Goal: Task Accomplishment & Management: Complete application form

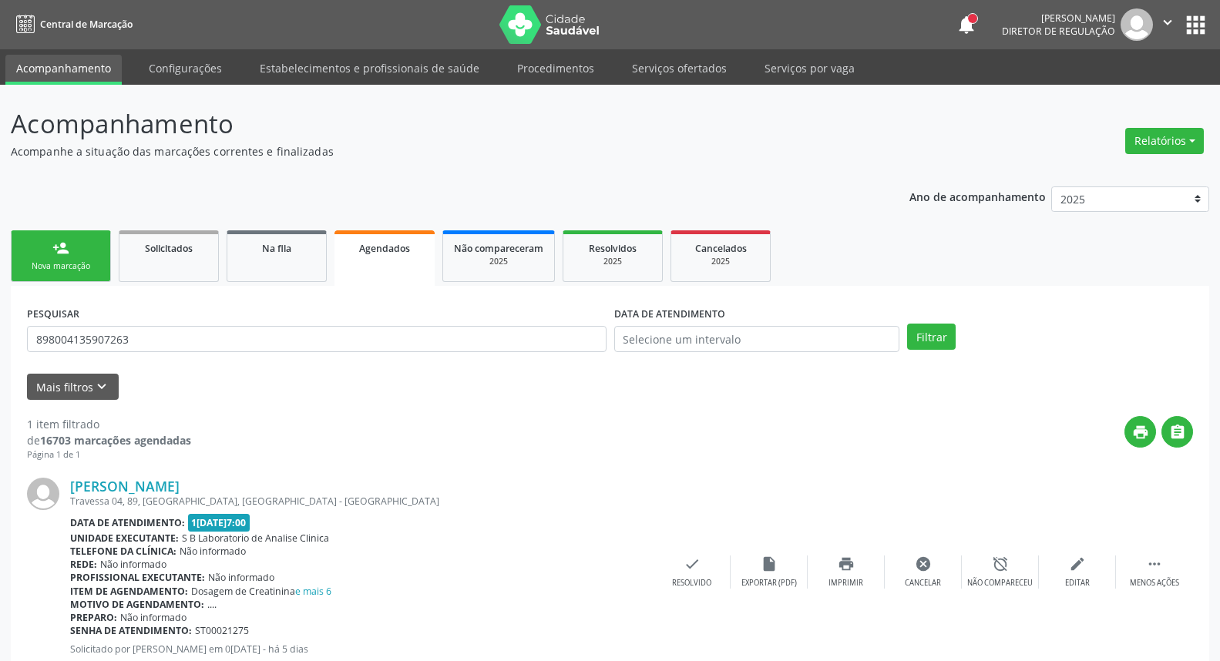
scroll to position [48, 0]
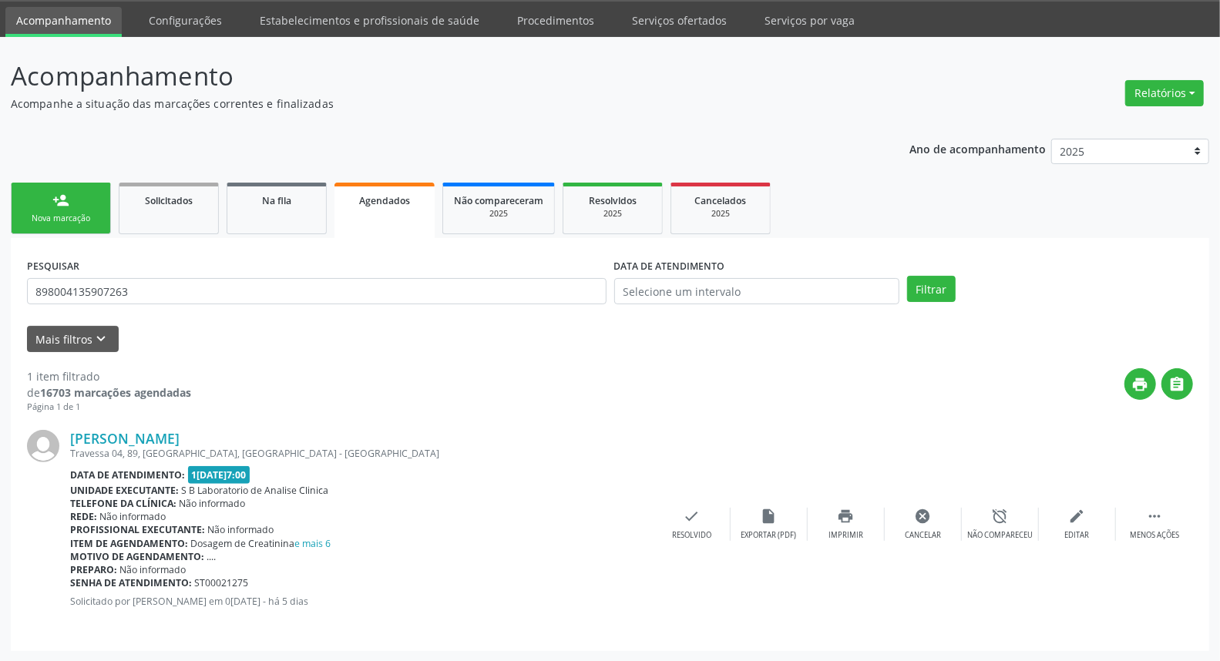
click at [93, 216] on div "Nova marcação" at bounding box center [60, 219] width 77 height 12
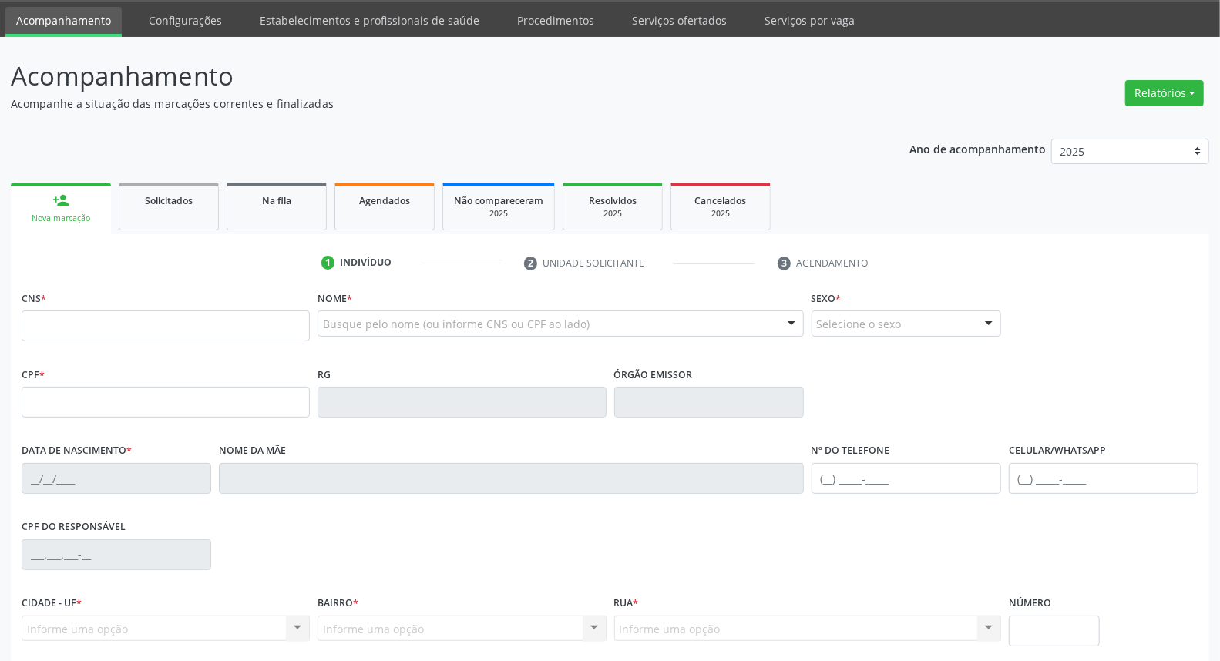
click at [470, 313] on div "Busque pelo nome (ou informe CNS ou CPF ao lado)" at bounding box center [561, 324] width 486 height 26
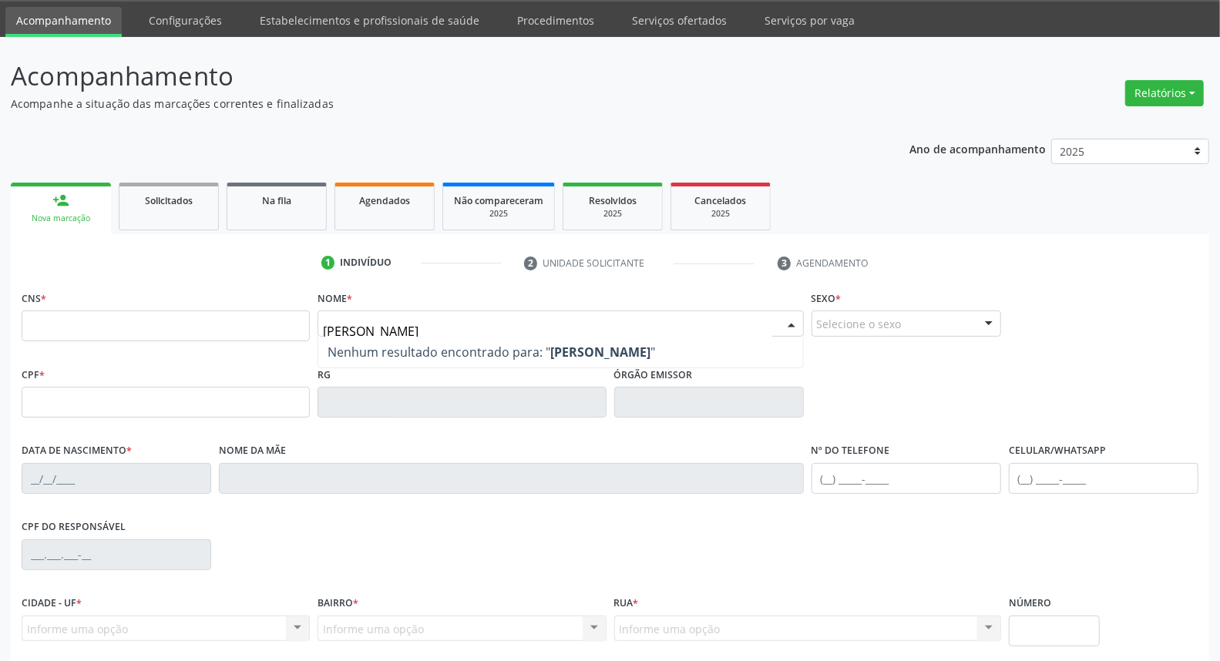
type input "[PERSON_NAME]"
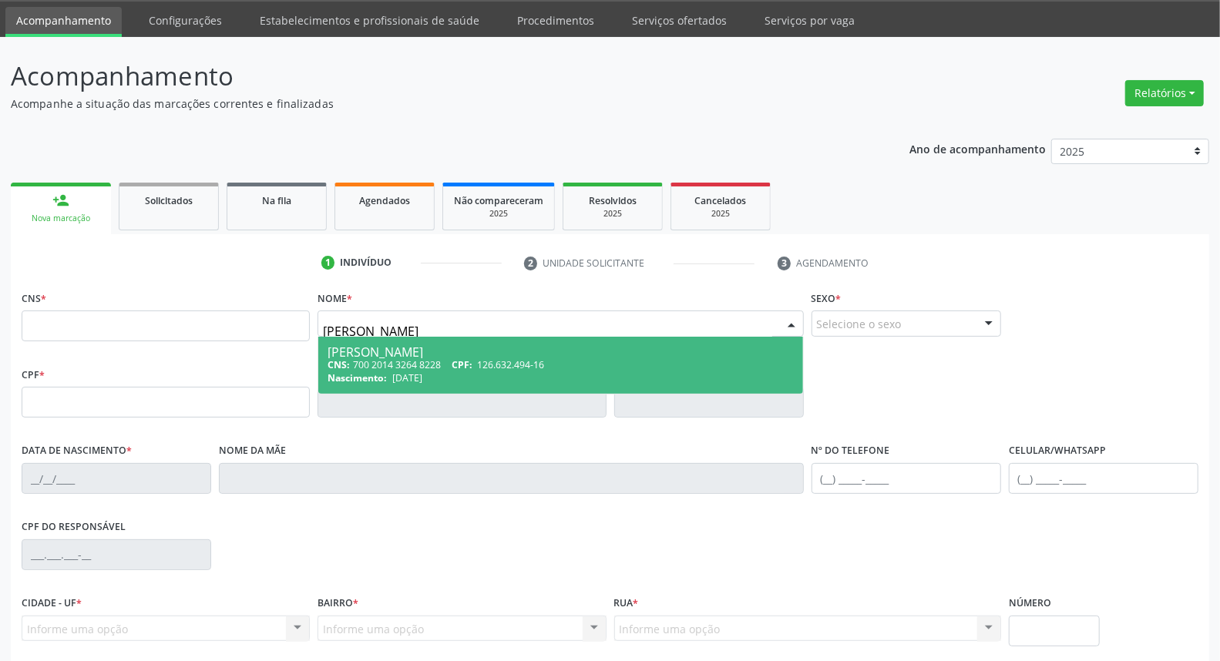
type input "700 2014 3264 8228"
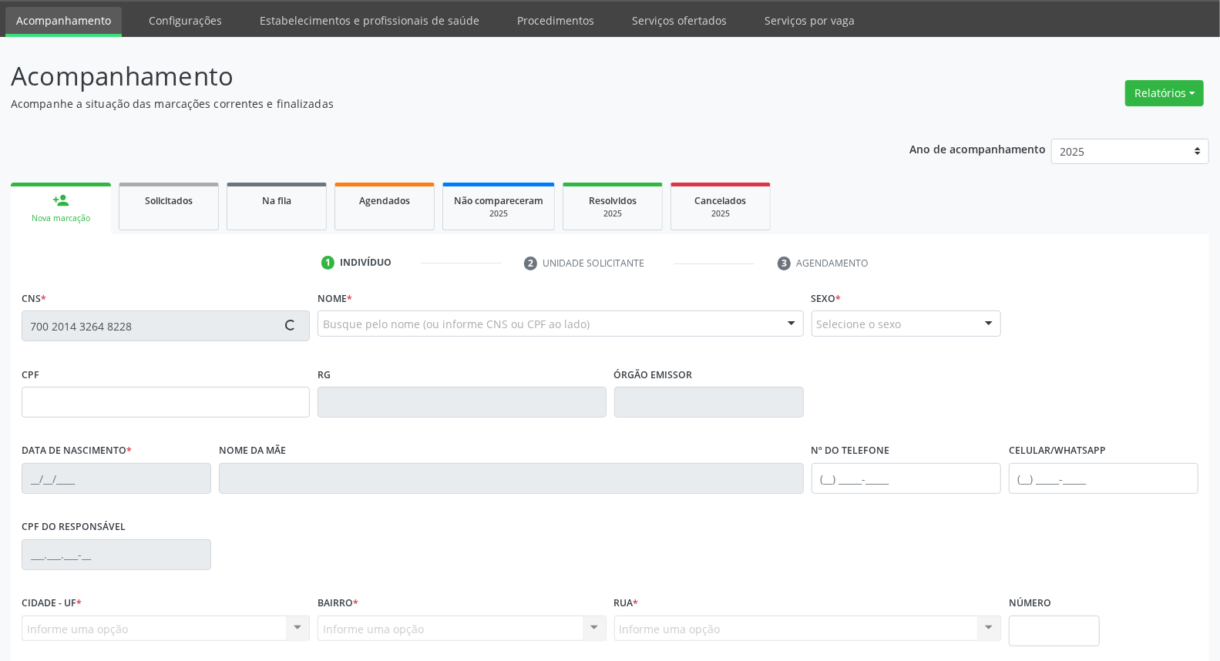
type input "126.632.494-16"
type input "[DATE]"
type input "[PERSON_NAME]"
type input "[PHONE_NUMBER]"
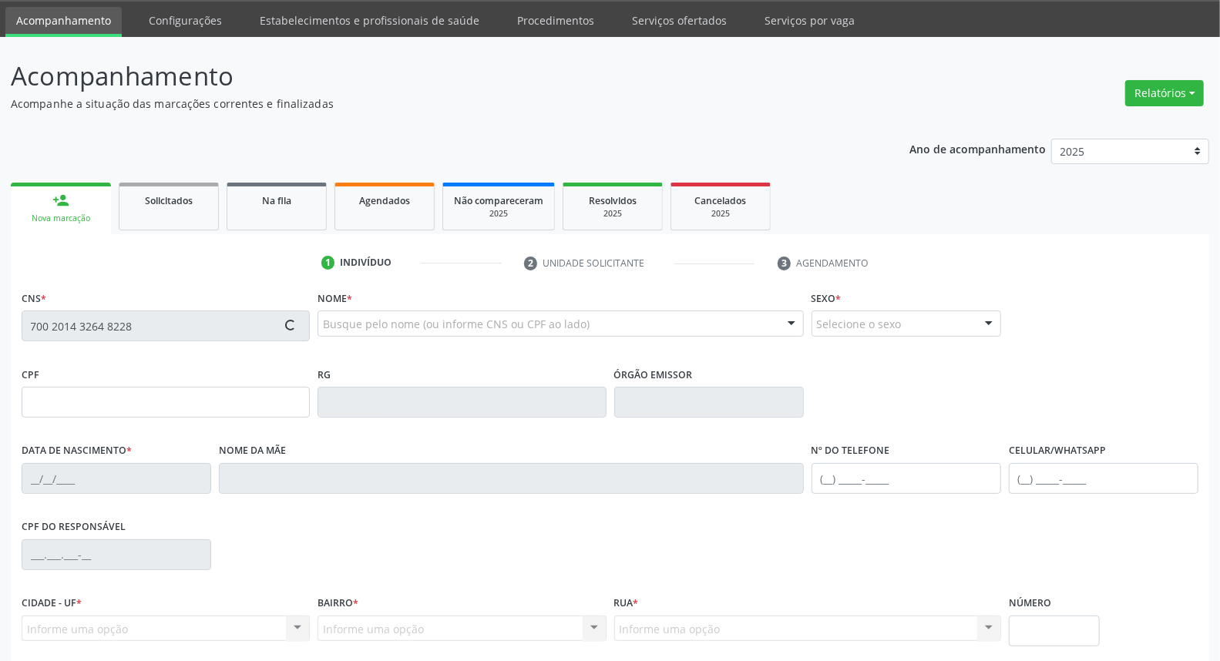
type input "408.021.594-00"
type input "53"
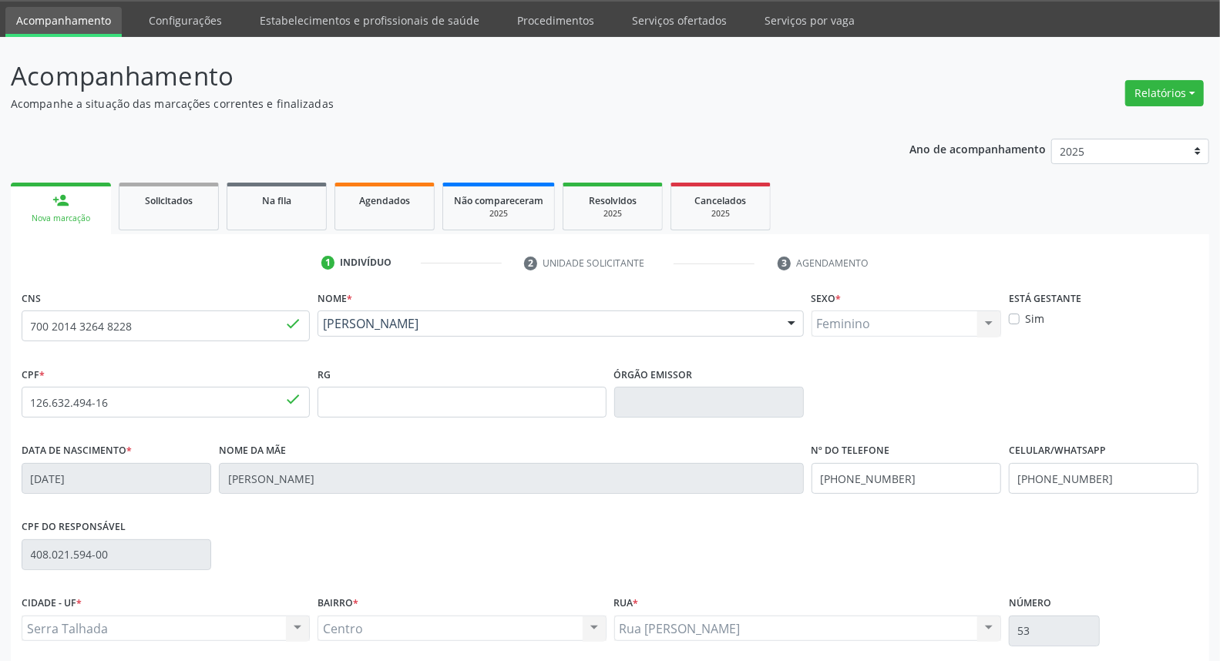
scroll to position [173, 0]
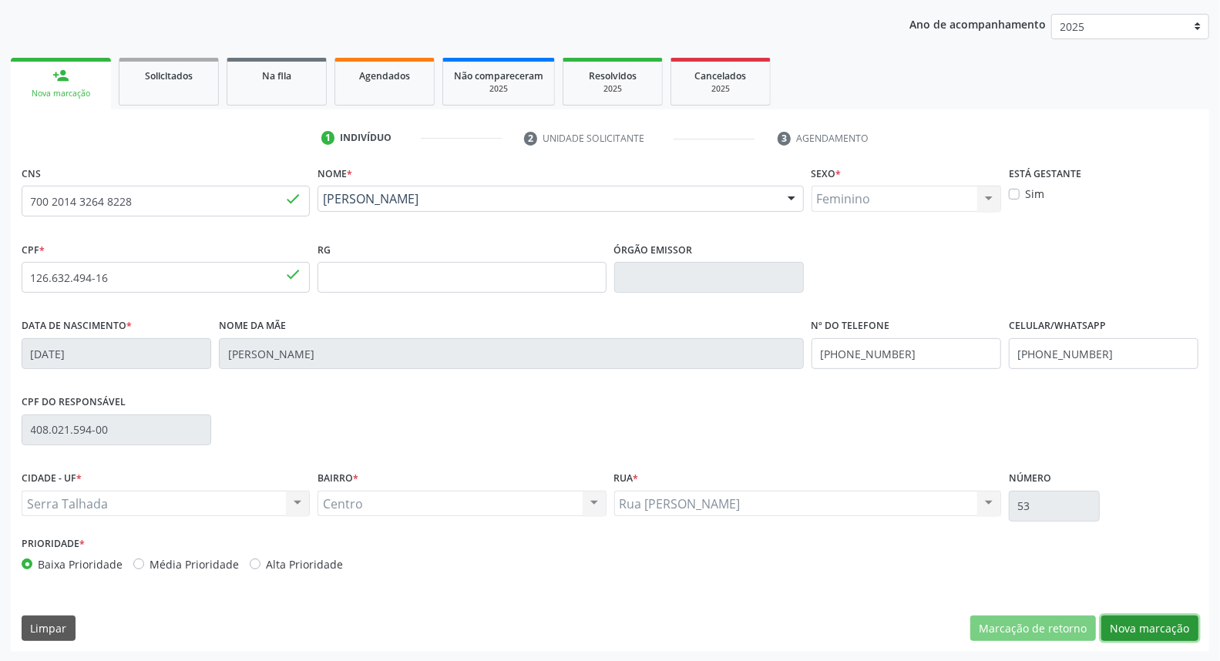
drag, startPoint x: 1151, startPoint y: 635, endPoint x: 1139, endPoint y: 620, distance: 19.3
click at [1151, 634] on button "Nova marcação" at bounding box center [1150, 629] width 97 height 26
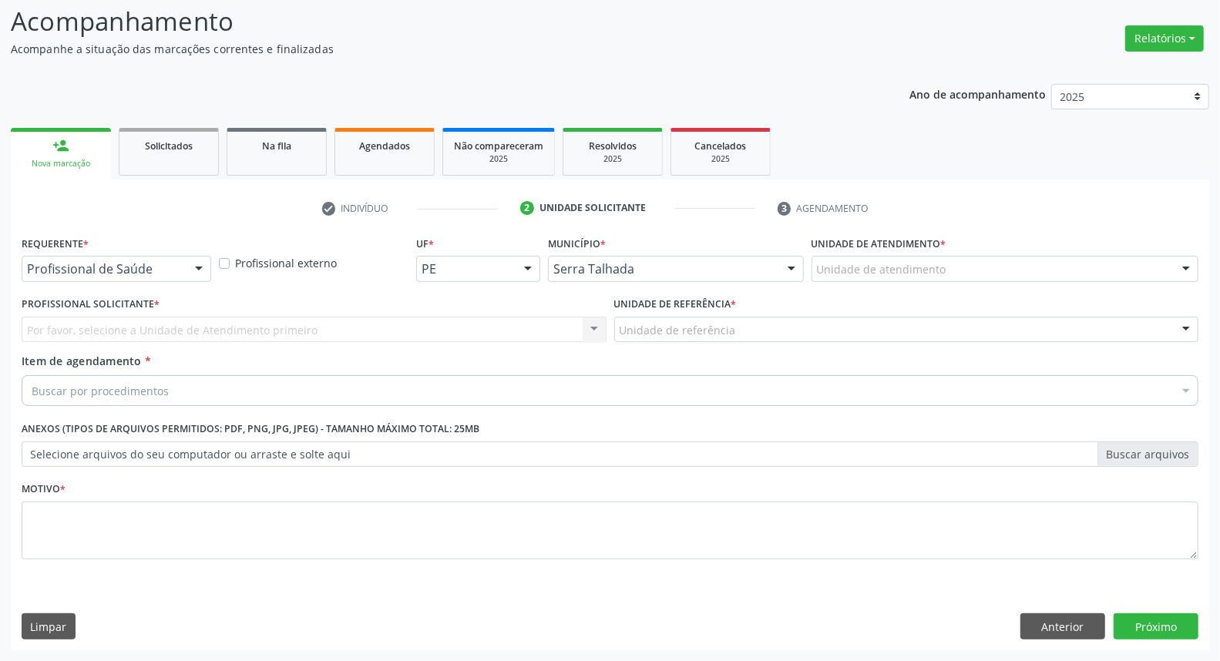
scroll to position [102, 0]
click at [180, 274] on div "Profissional de Saúde" at bounding box center [117, 270] width 190 height 26
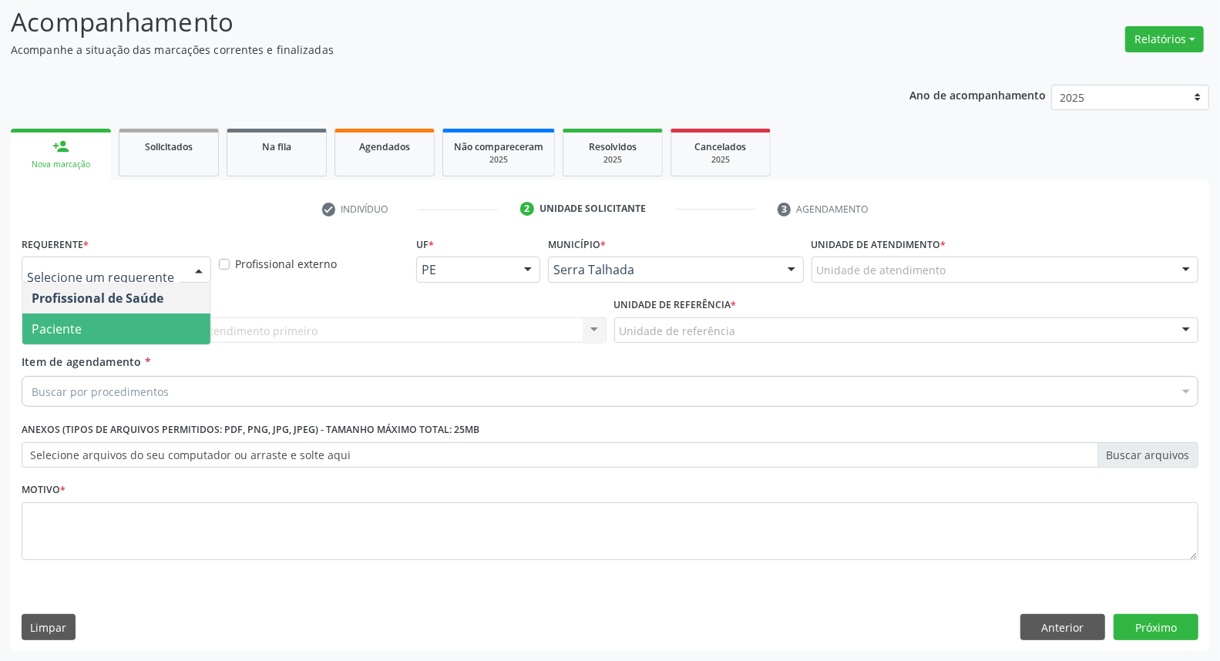
click at [140, 327] on span "Paciente" at bounding box center [116, 329] width 188 height 31
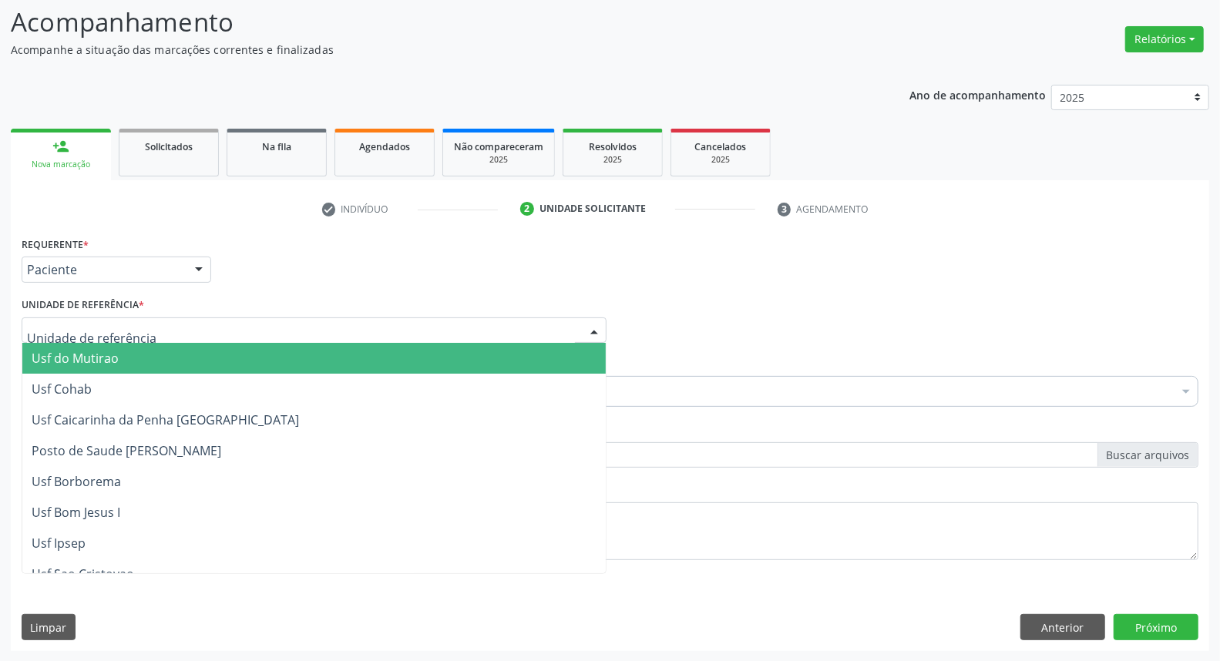
click at [151, 325] on div at bounding box center [314, 331] width 585 height 26
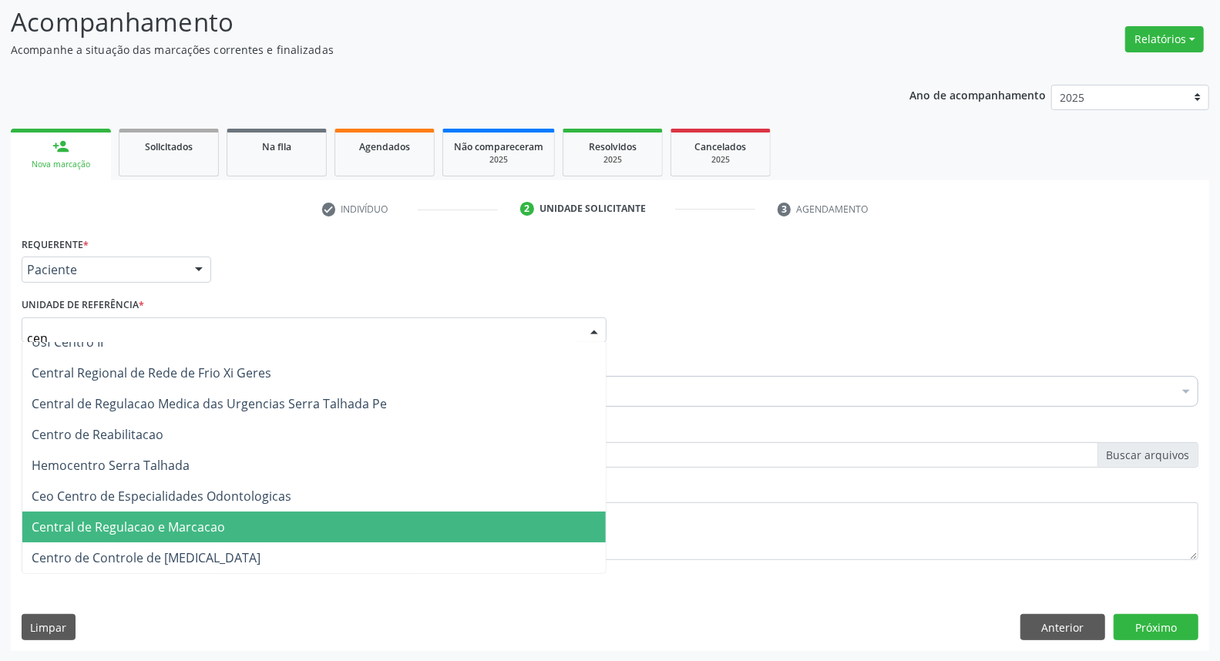
scroll to position [47, 0]
type input "centro"
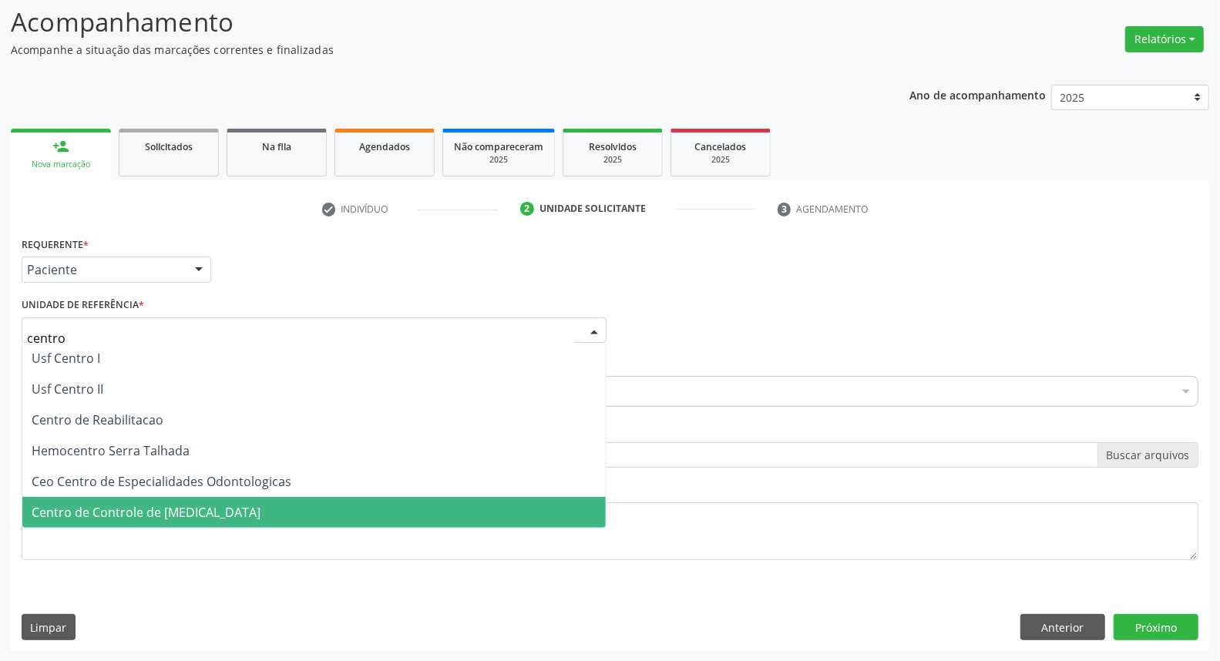
scroll to position [0, 0]
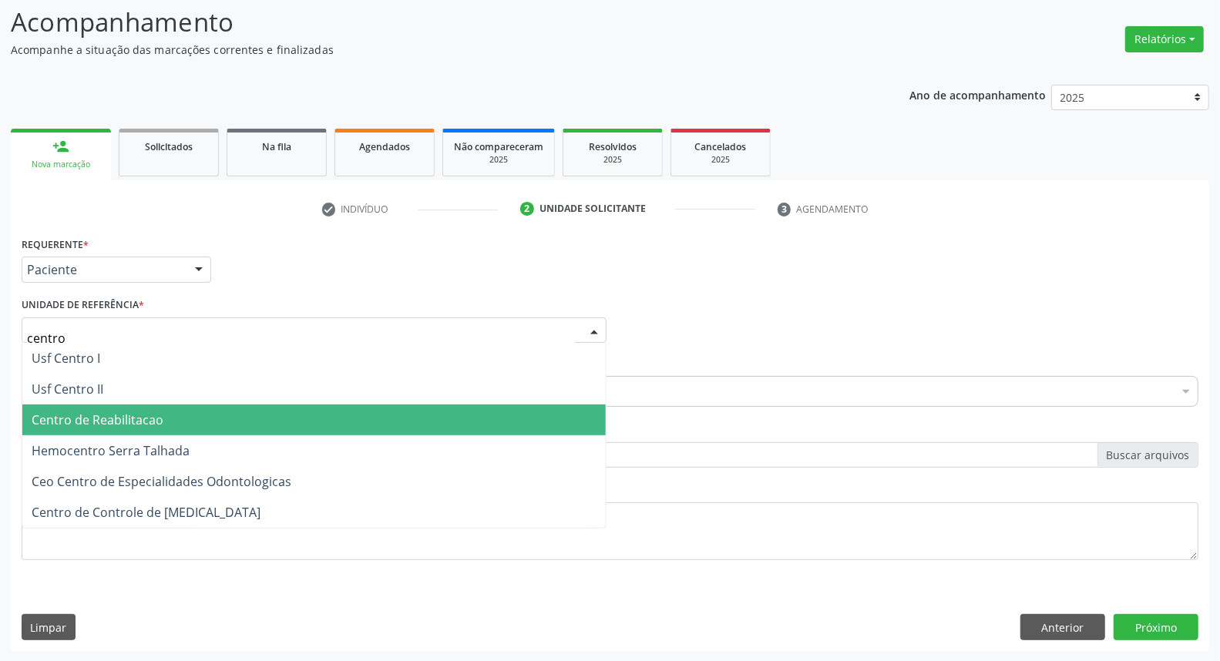
click at [271, 419] on span "Centro de Reabilitacao" at bounding box center [314, 420] width 584 height 31
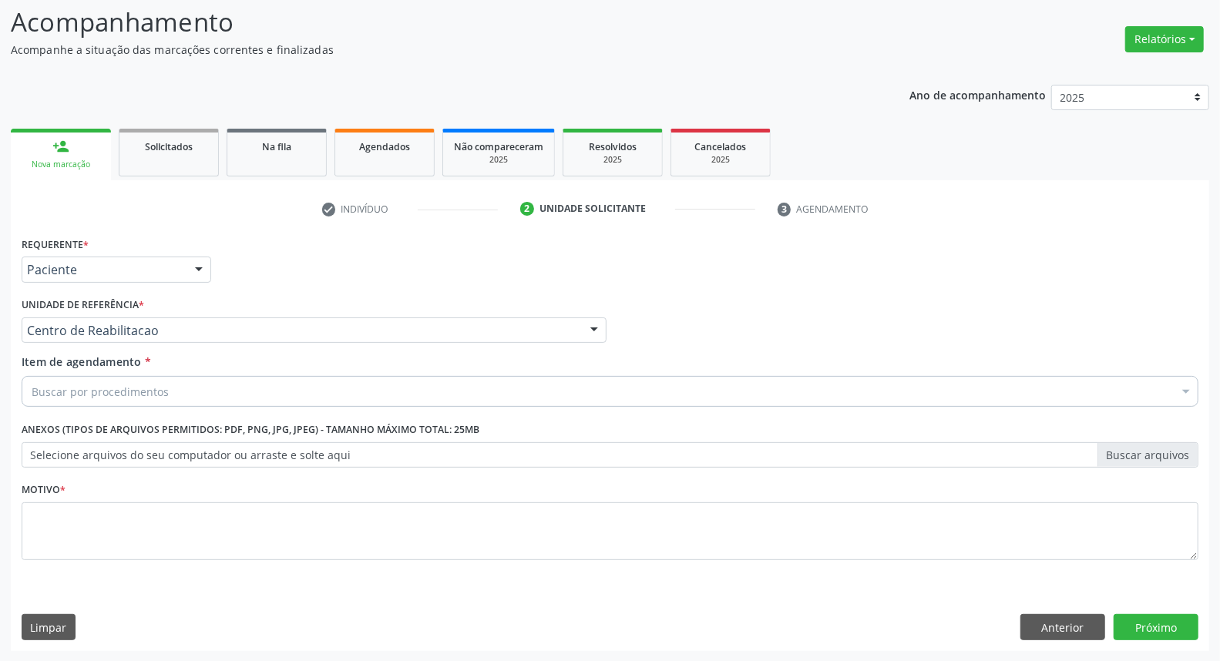
click at [251, 389] on div "Buscar por procedimentos" at bounding box center [610, 391] width 1177 height 31
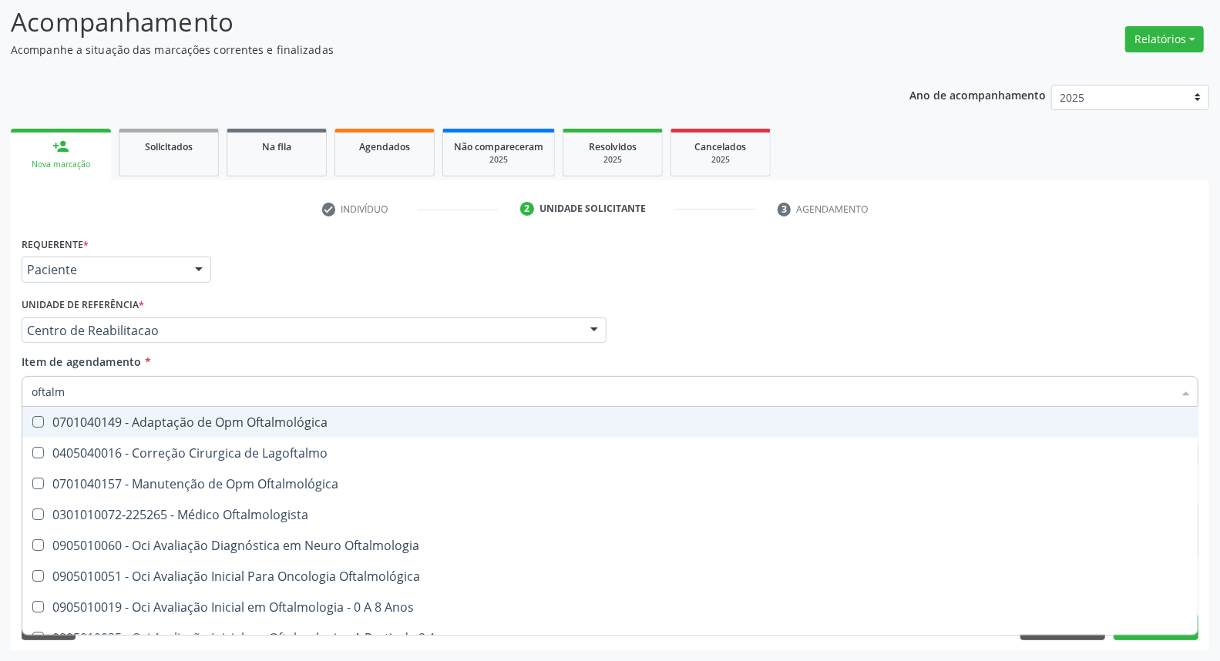
type input "oftalmo"
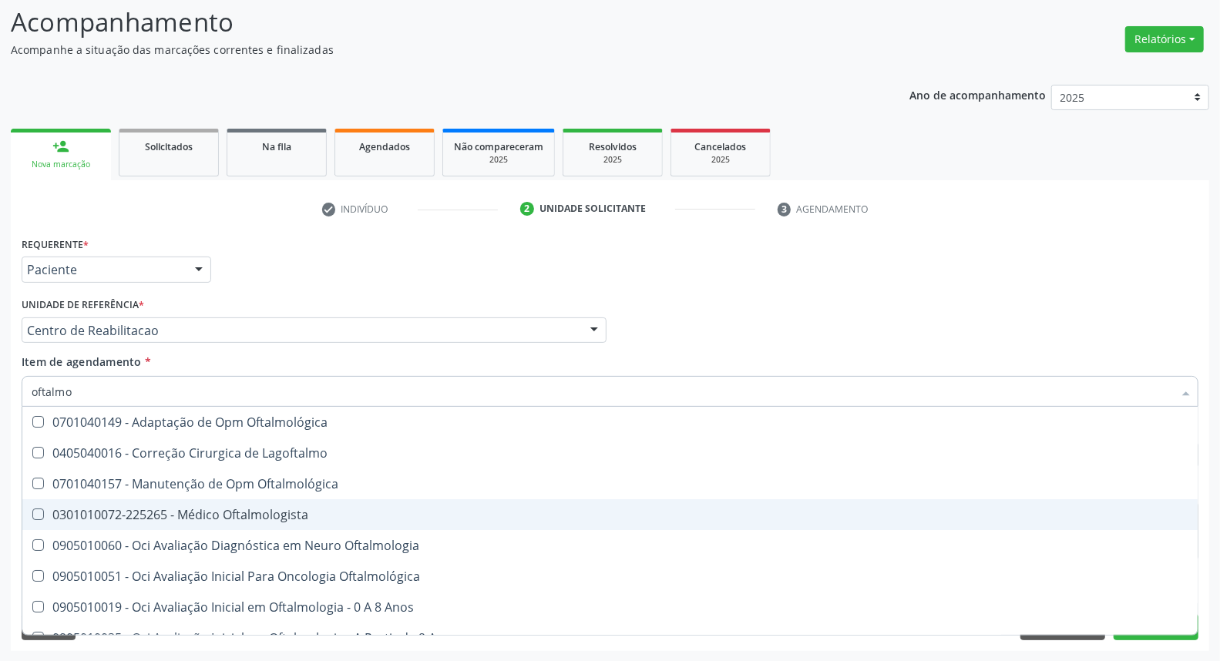
click at [244, 503] on span "0301010072-225265 - Médico Oftalmologista" at bounding box center [610, 515] width 1176 height 31
checkbox Oftalmologista "true"
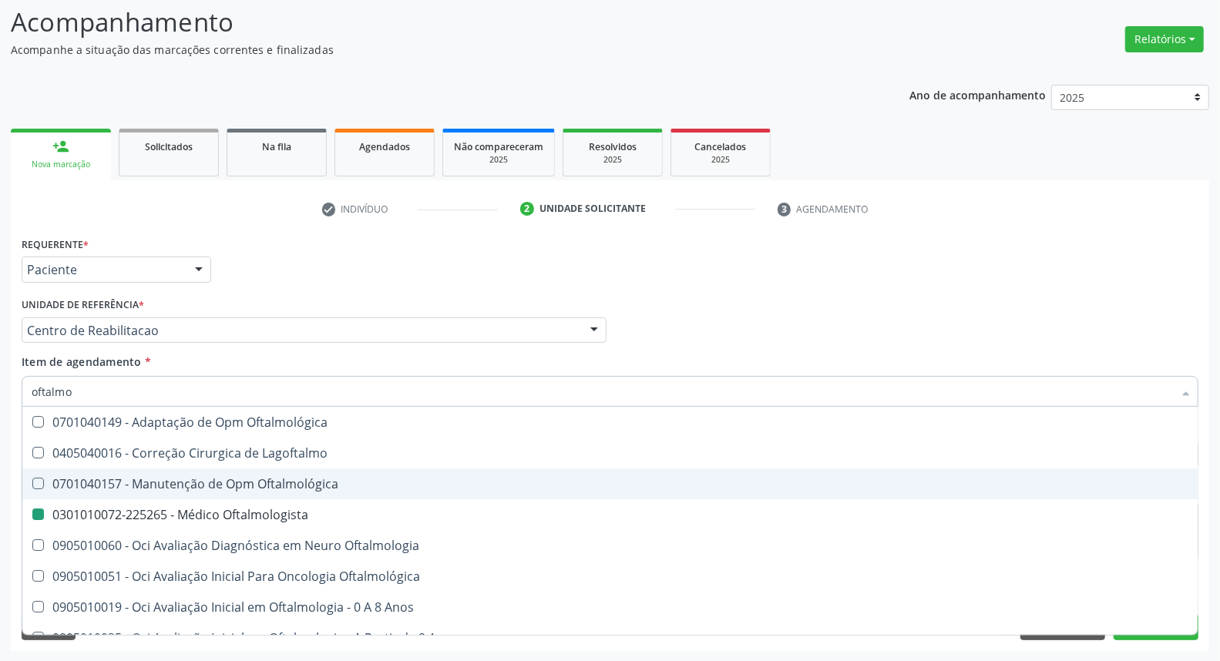
click at [0, 479] on div "Acompanhamento Acompanhe a situação das marcações correntes e finalizadas Relat…" at bounding box center [610, 322] width 1220 height 679
checkbox Lagoftalmo "true"
checkbox Oftalmologista "false"
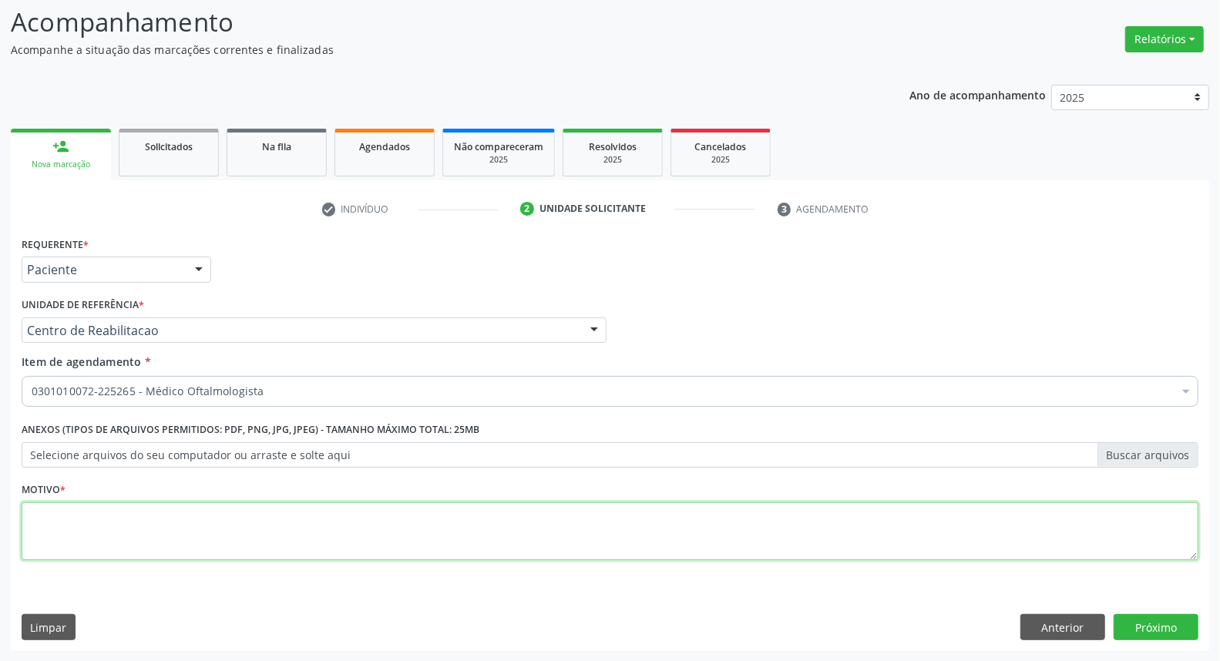
click at [49, 523] on textarea at bounding box center [610, 532] width 1177 height 59
type textarea "*"
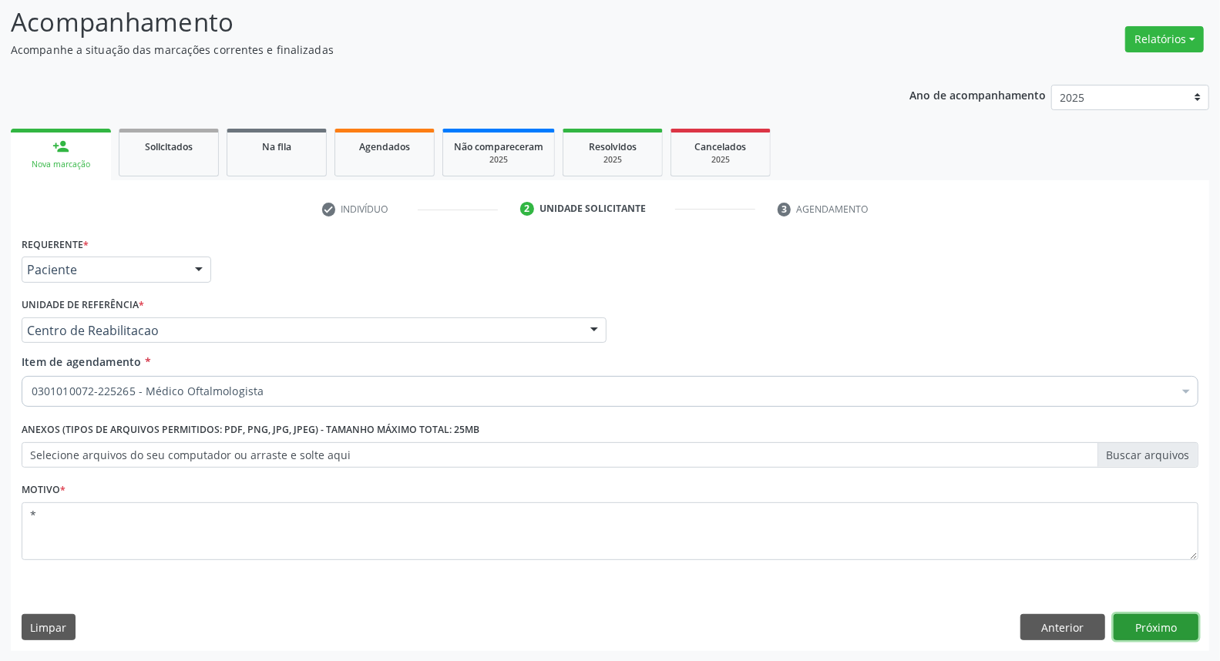
click at [1169, 625] on button "Próximo" at bounding box center [1156, 627] width 85 height 26
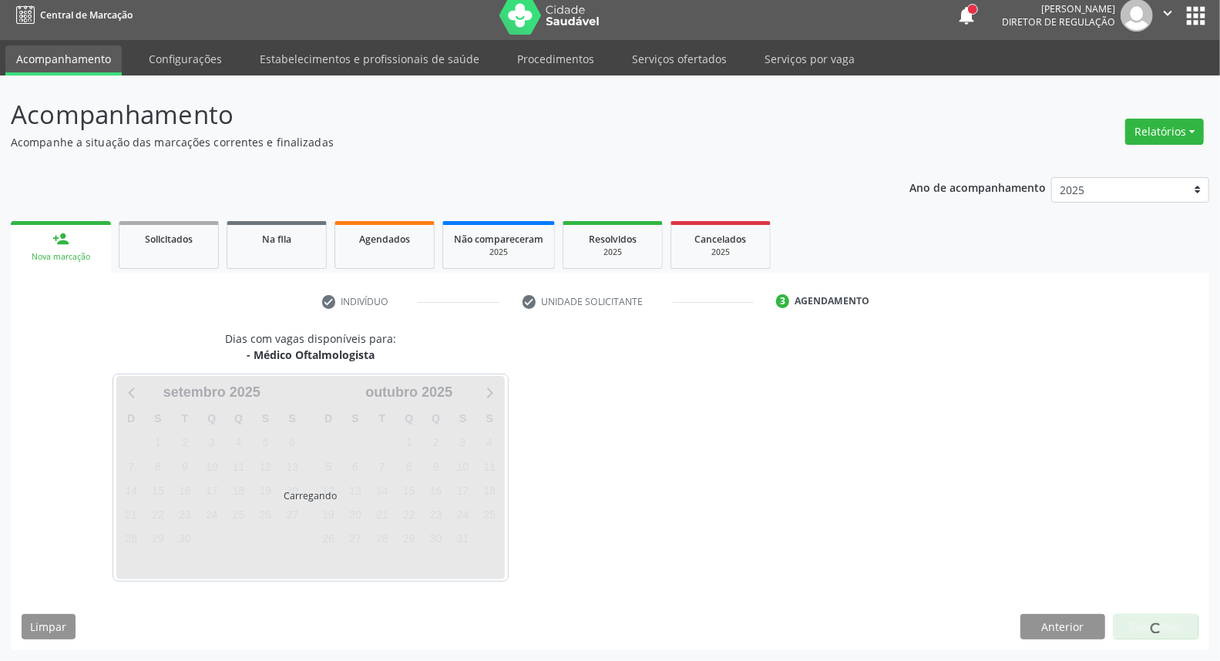
scroll to position [8, 0]
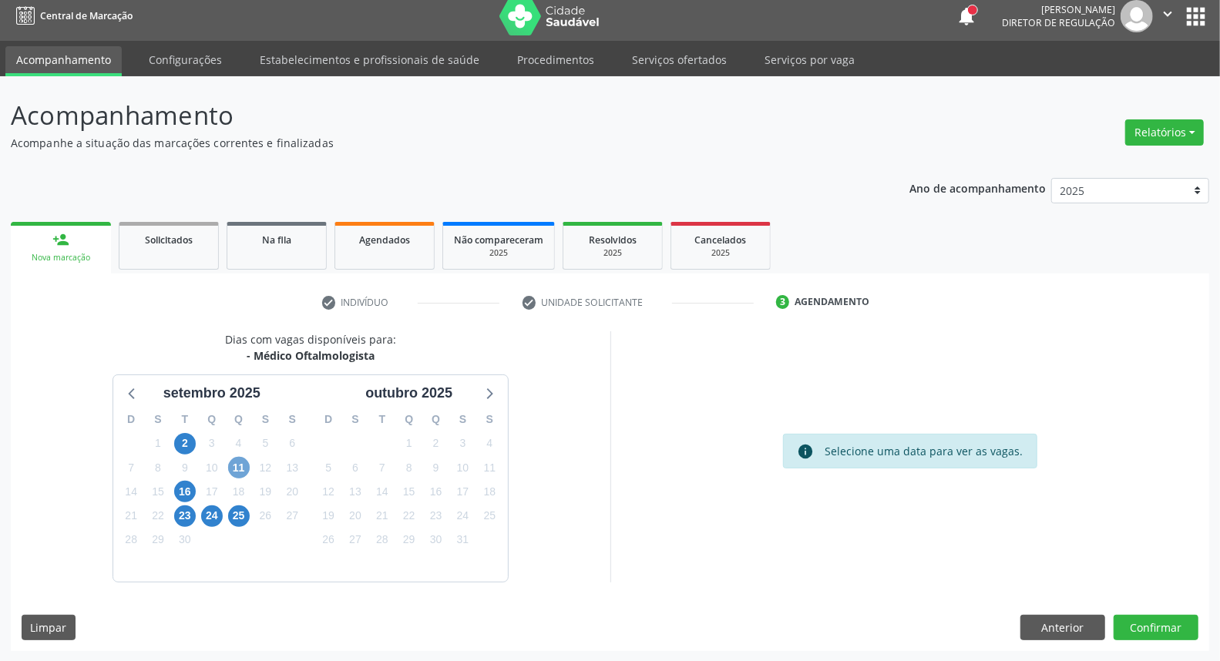
click at [237, 470] on span "11" at bounding box center [239, 468] width 22 height 22
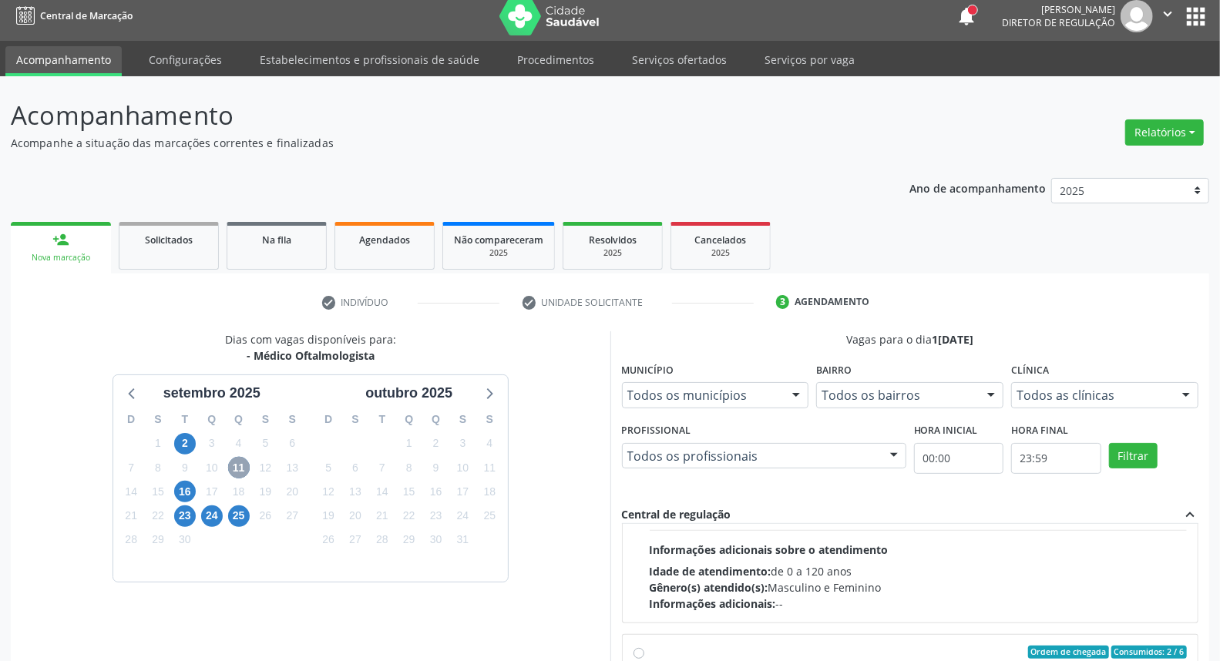
scroll to position [243, 0]
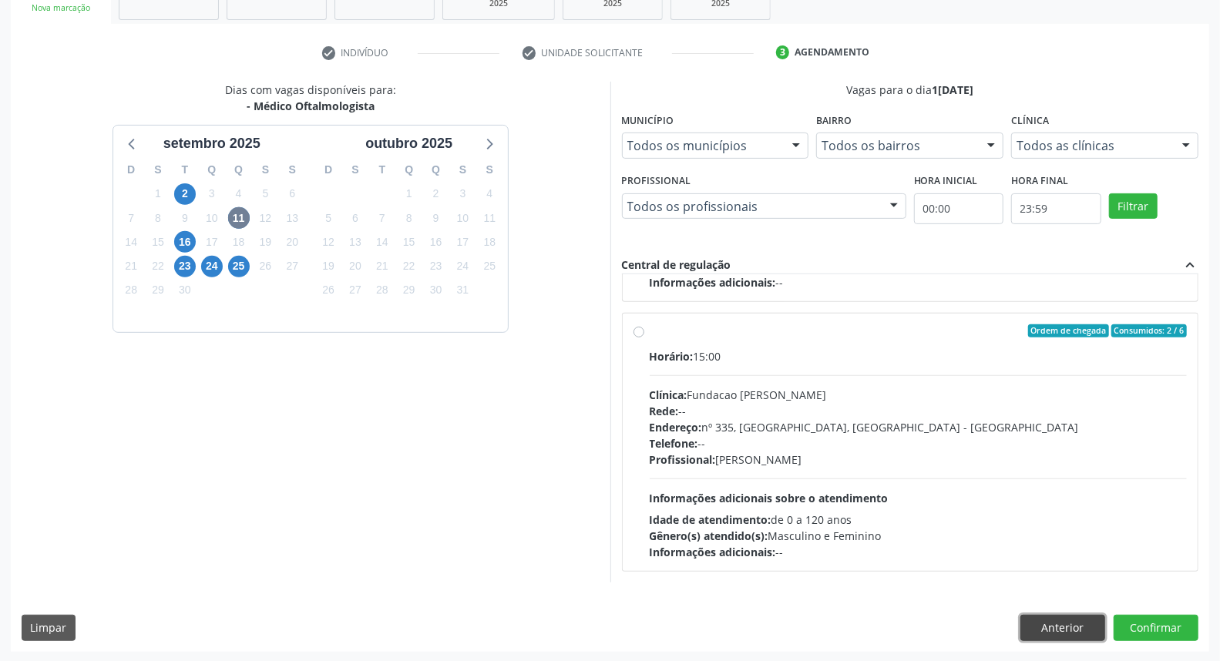
drag, startPoint x: 1095, startPoint y: 624, endPoint x: 1067, endPoint y: 603, distance: 35.8
click at [1093, 623] on button "Anterior" at bounding box center [1063, 628] width 85 height 26
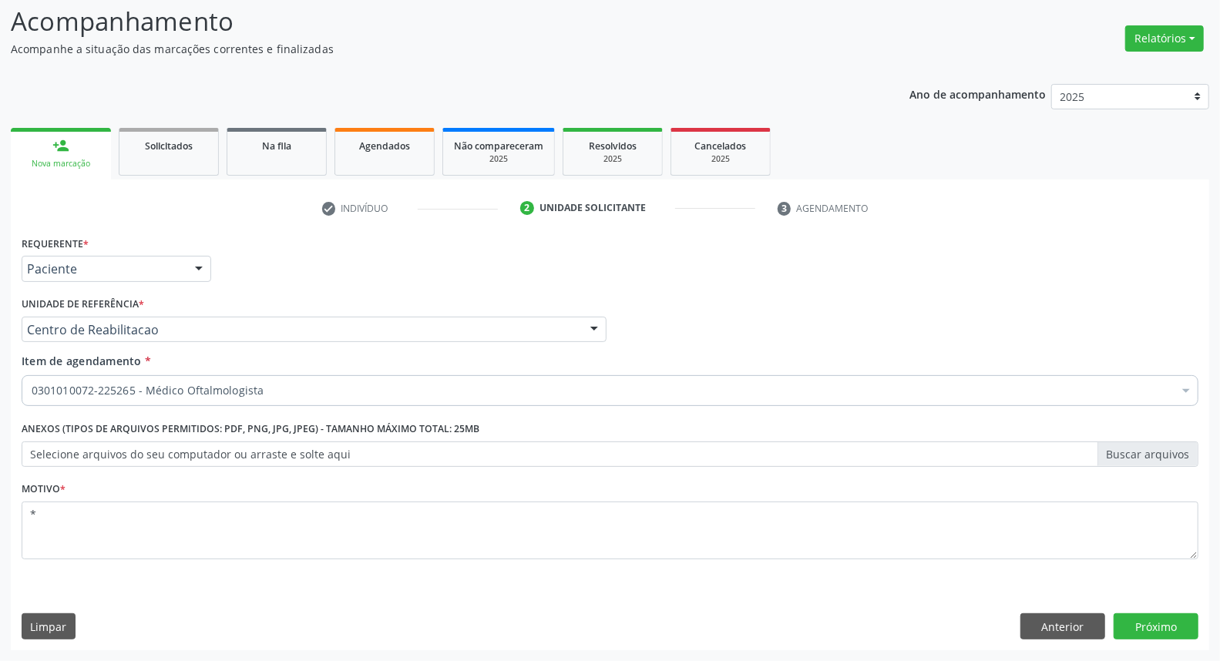
scroll to position [102, 0]
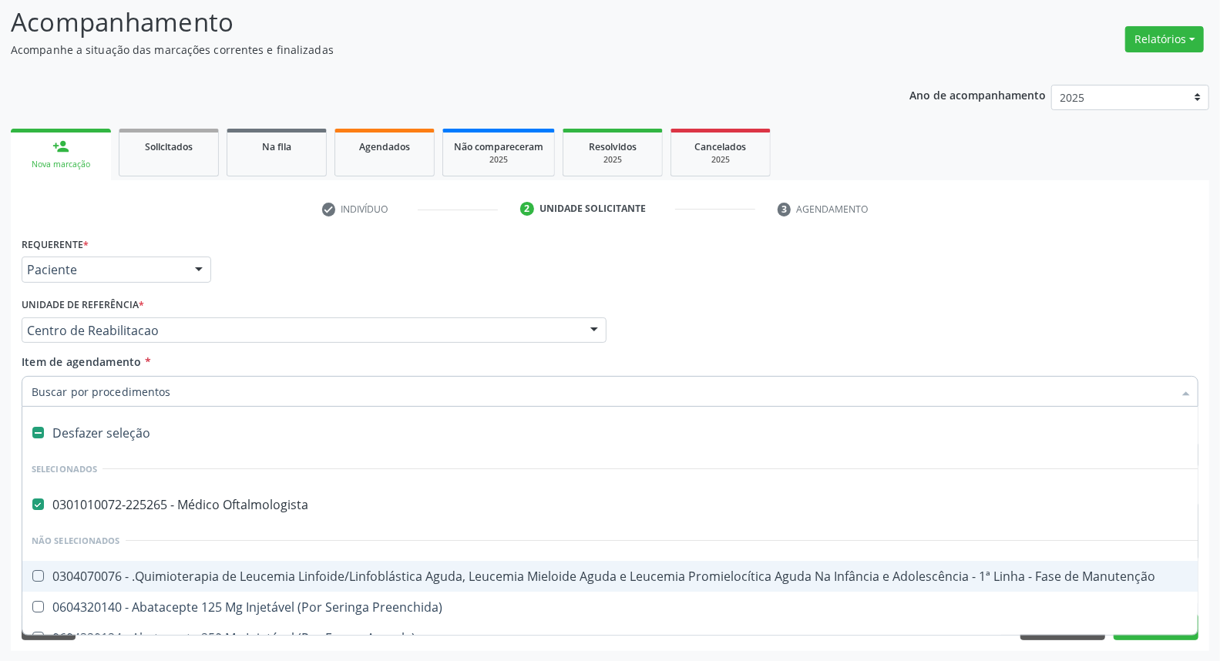
drag, startPoint x: 88, startPoint y: 430, endPoint x: 100, endPoint y: 385, distance: 46.4
click at [88, 425] on div "Desfazer seleção" at bounding box center [631, 433] width 1219 height 31
checkbox Oftalmologista "false"
drag, startPoint x: 100, startPoint y: 384, endPoint x: 89, endPoint y: 388, distance: 12.2
click at [96, 387] on input "Item de agendamento *" at bounding box center [603, 391] width 1142 height 31
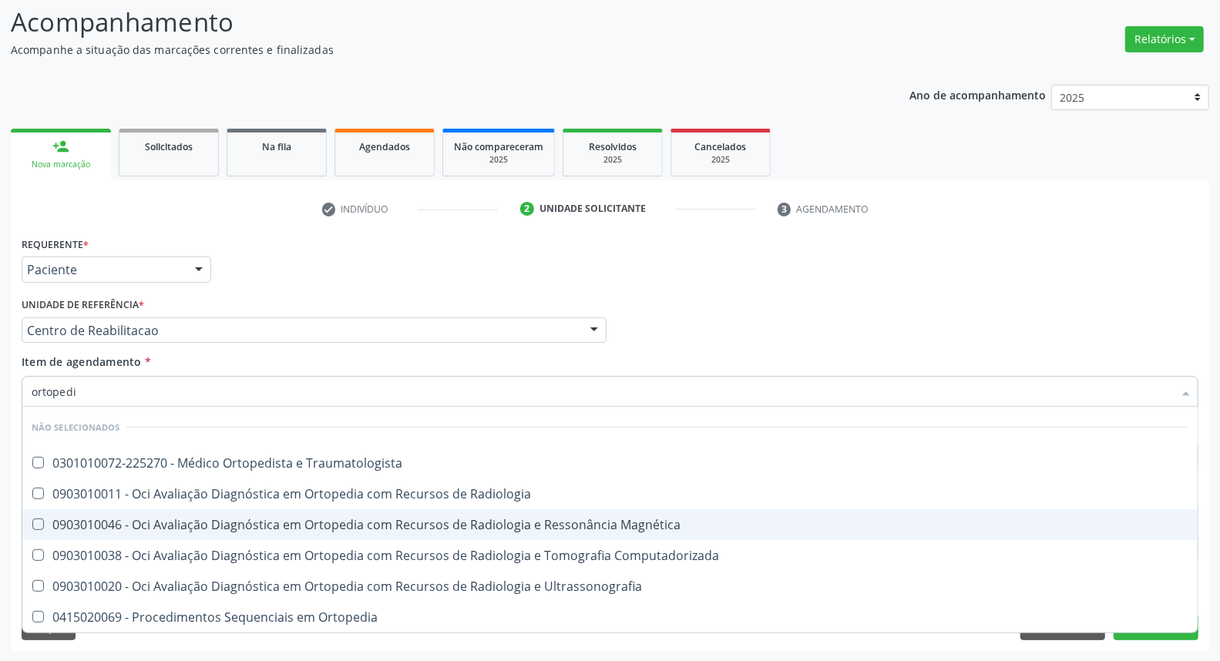
type input "ortopedis"
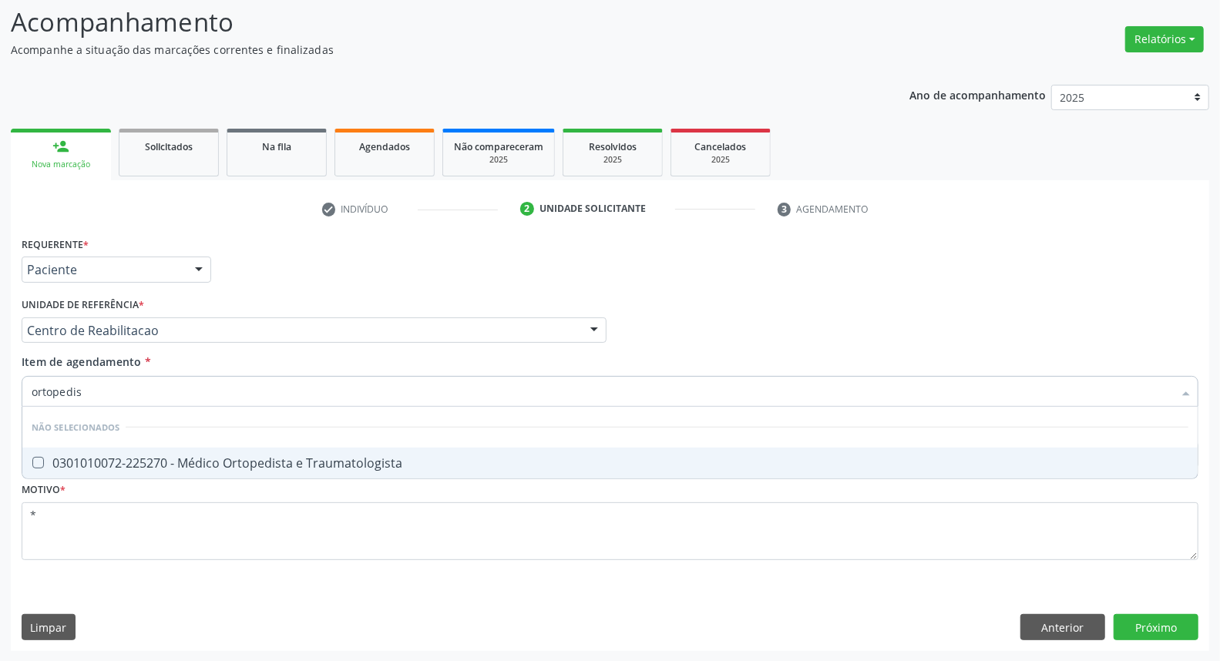
click at [106, 459] on div "0301010072-225270 - Médico Ortopedista e Traumatologista" at bounding box center [610, 463] width 1157 height 12
checkbox Traumatologista "true"
click at [1152, 621] on div "Requerente * Paciente Profissional de Saúde Paciente Nenhum resultado encontrad…" at bounding box center [610, 442] width 1199 height 419
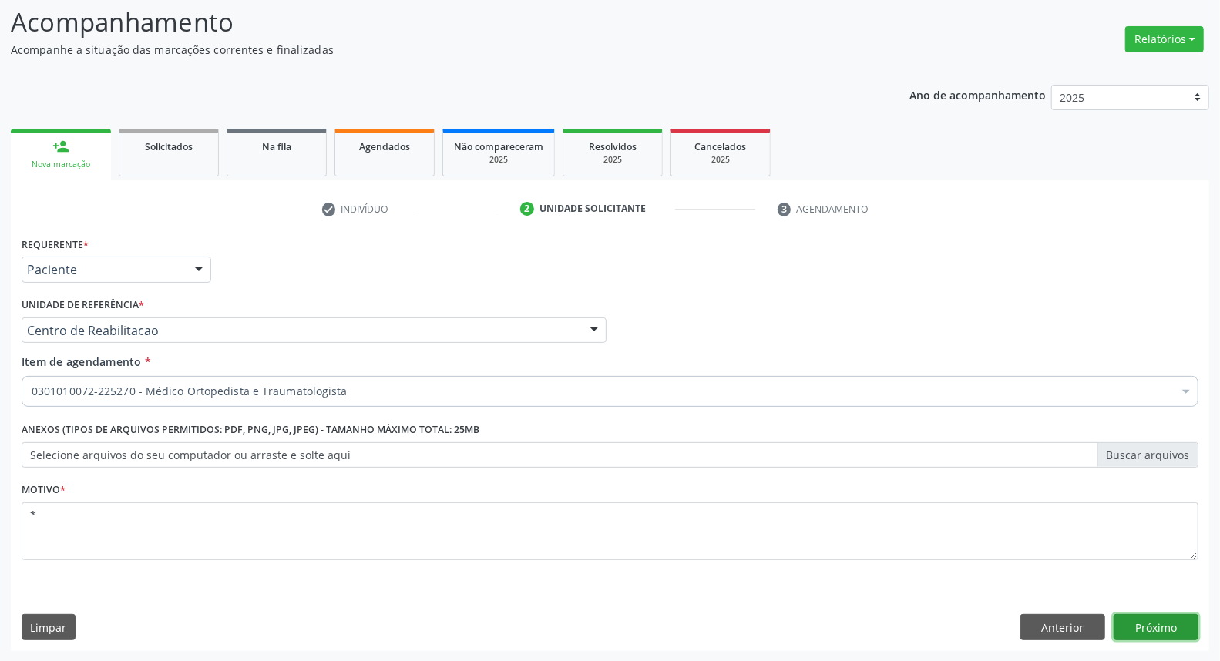
click at [1144, 625] on button "Próximo" at bounding box center [1156, 627] width 85 height 26
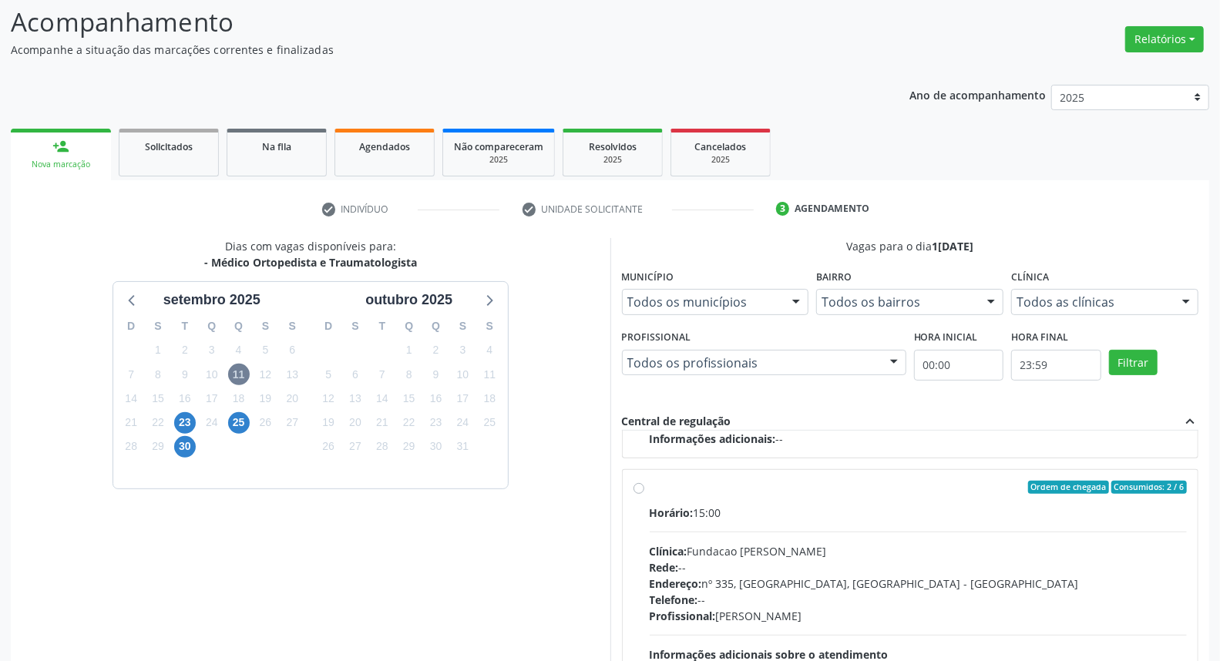
scroll to position [258, 0]
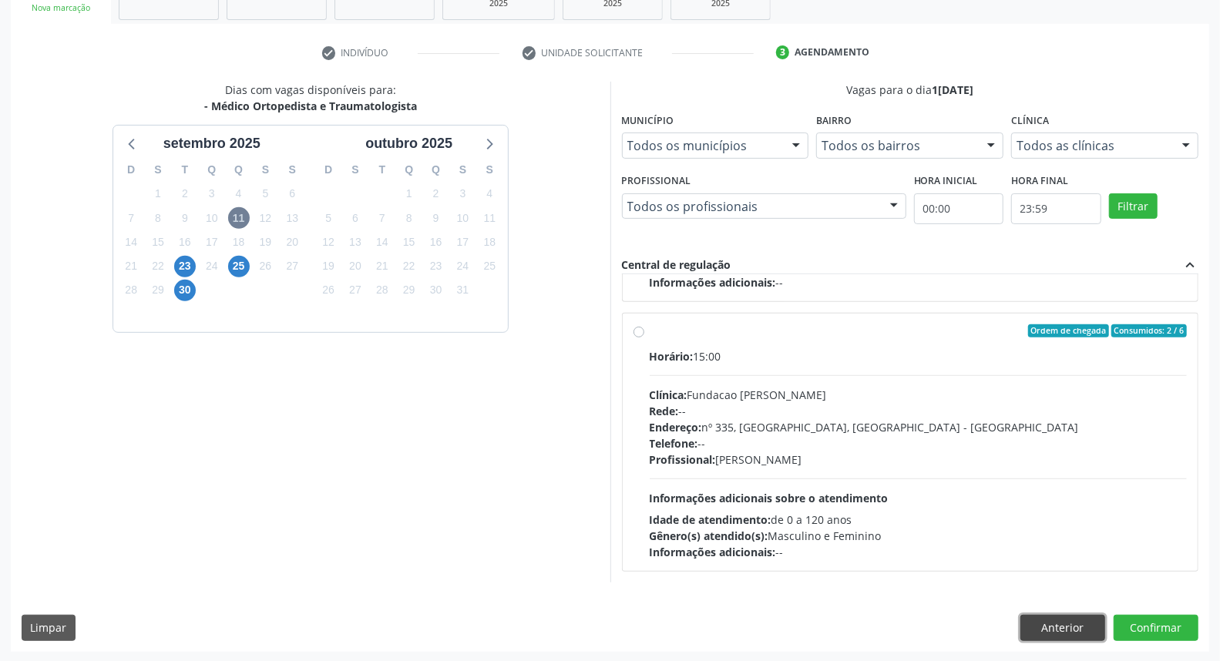
click at [1075, 617] on button "Anterior" at bounding box center [1063, 628] width 85 height 26
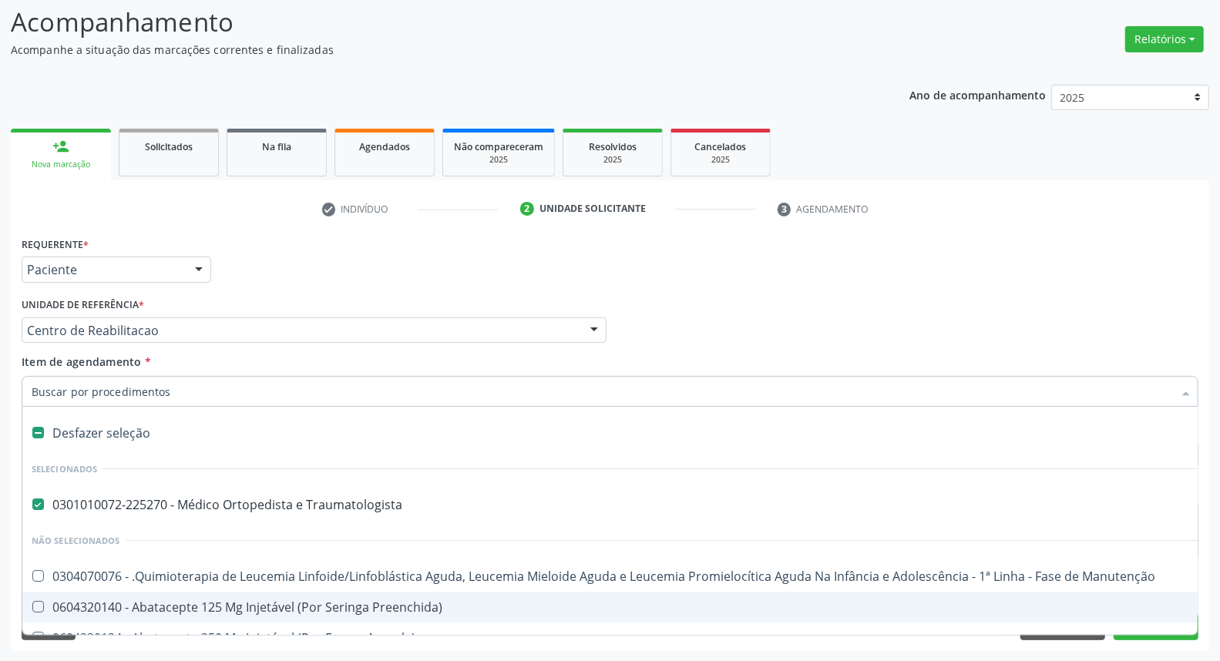
click at [938, 228] on div "check Indivíduo 2 Unidade solicitante 3 Agendamento CNS 700 2014 3264 8228 done…" at bounding box center [610, 424] width 1199 height 455
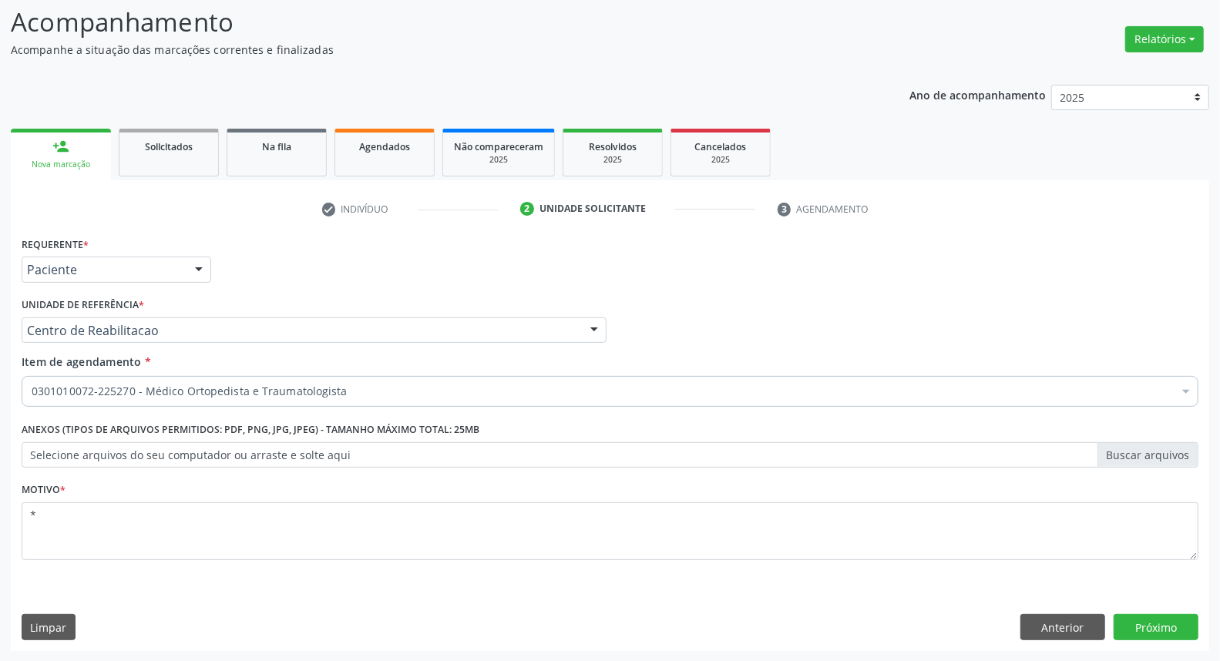
click at [1149, 612] on div "Requerente * Paciente Profissional de Saúde Paciente Nenhum resultado encontrad…" at bounding box center [610, 442] width 1199 height 419
click at [1136, 624] on button "Próximo" at bounding box center [1156, 627] width 85 height 26
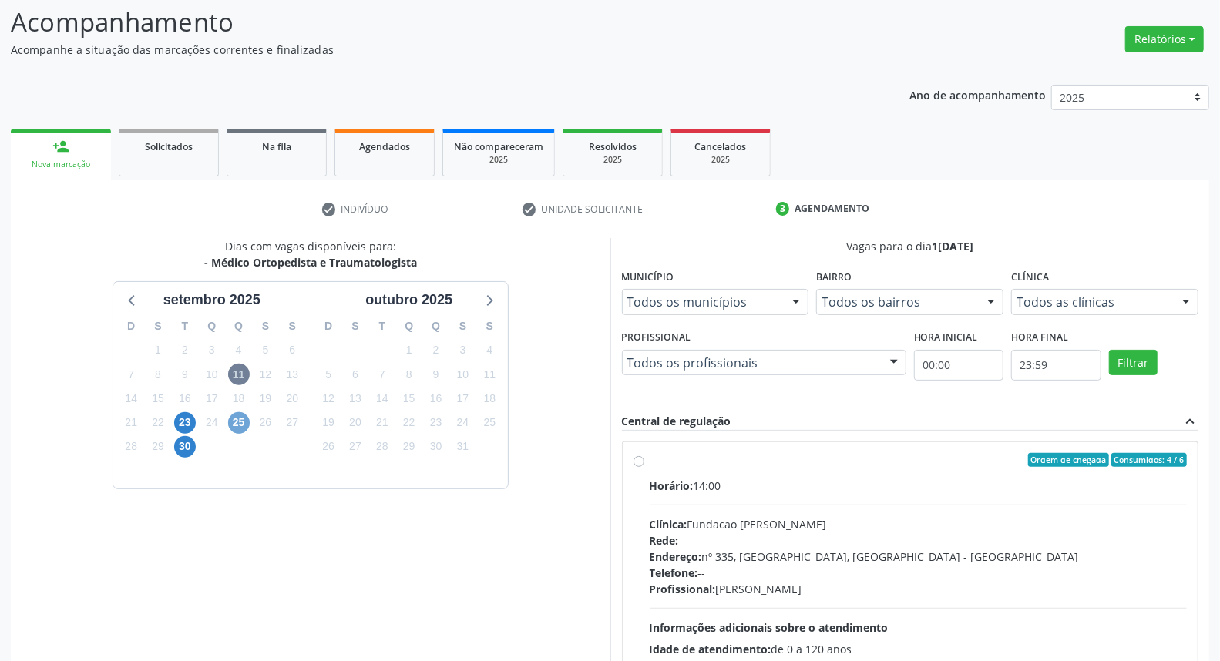
click at [244, 422] on span "25" at bounding box center [239, 423] width 22 height 22
click at [187, 422] on span "23" at bounding box center [185, 423] width 22 height 22
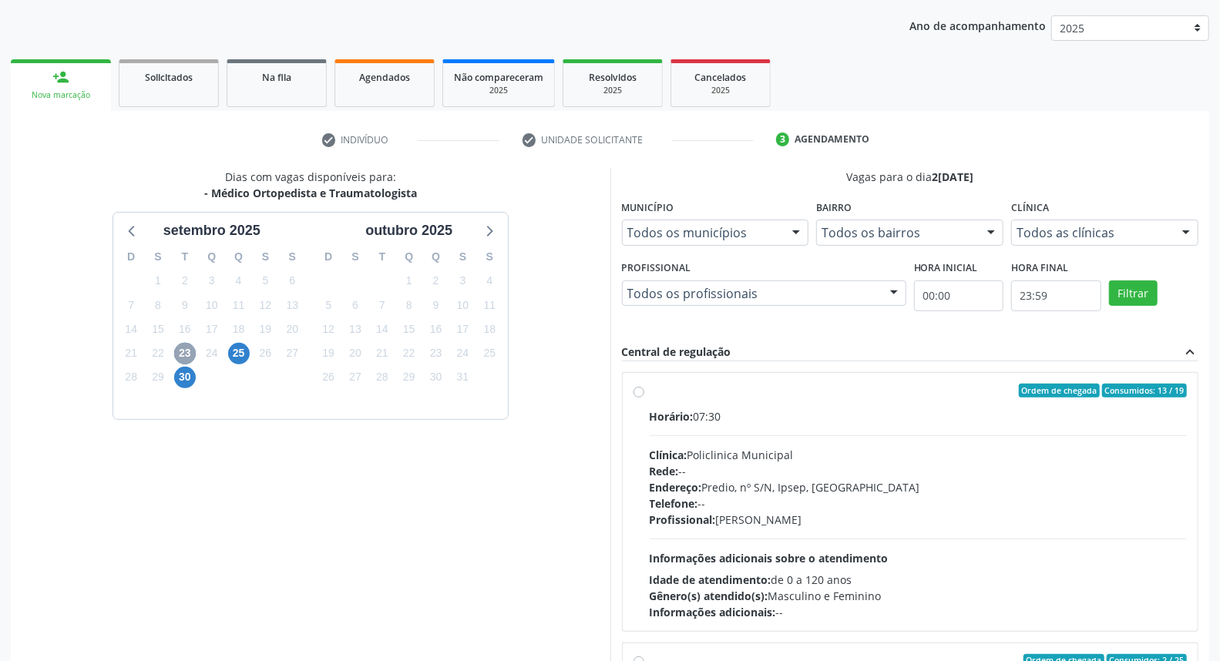
scroll to position [257, 0]
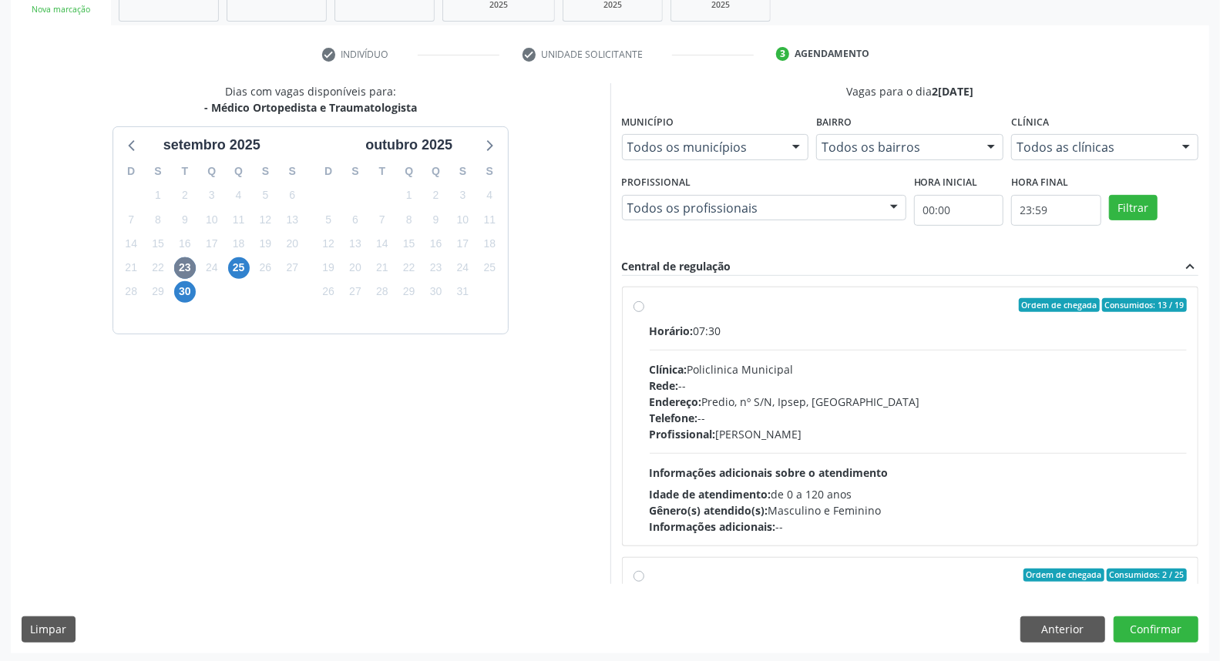
click at [229, 428] on div "Dias com vagas disponíveis para: - Médico Ortopedista e Traumatologista s[DATE]…" at bounding box center [311, 333] width 600 height 501
